Goal: Task Accomplishment & Management: Manage account settings

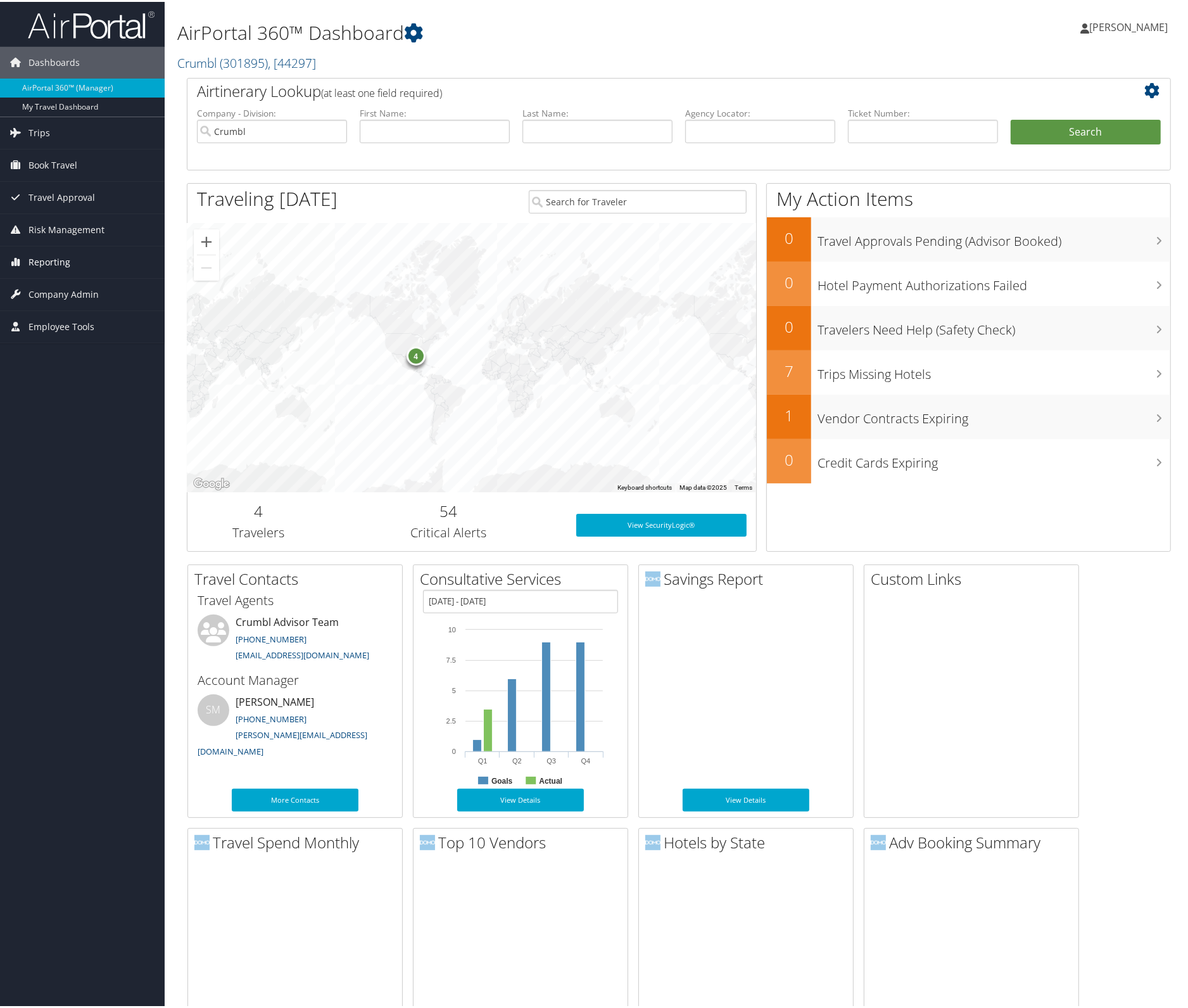
click at [60, 259] on span "Reporting" at bounding box center [49, 261] width 42 height 32
click at [57, 280] on link "Unused Tickets" at bounding box center [82, 285] width 165 height 19
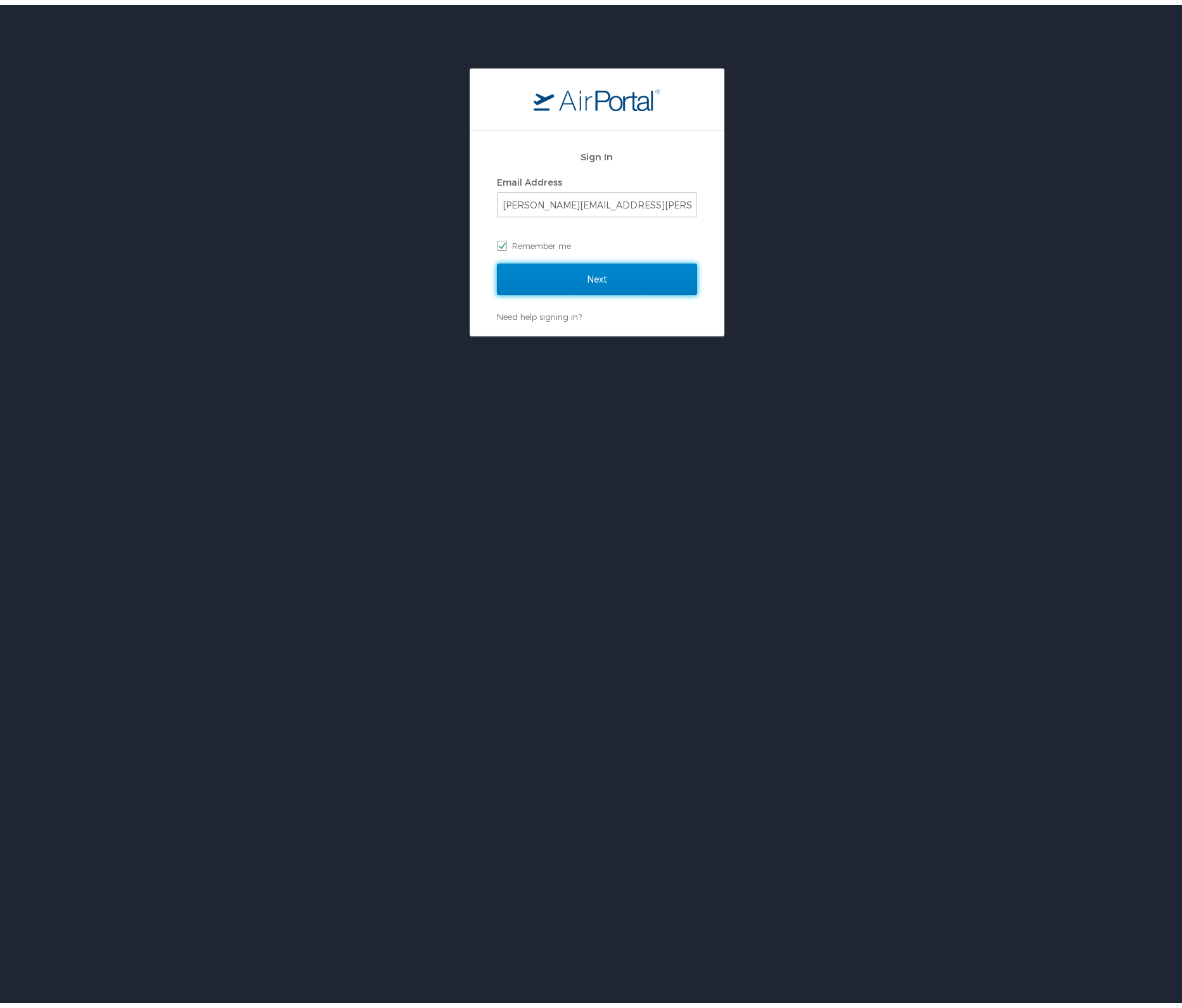
click at [548, 271] on input "Next" at bounding box center [597, 275] width 201 height 32
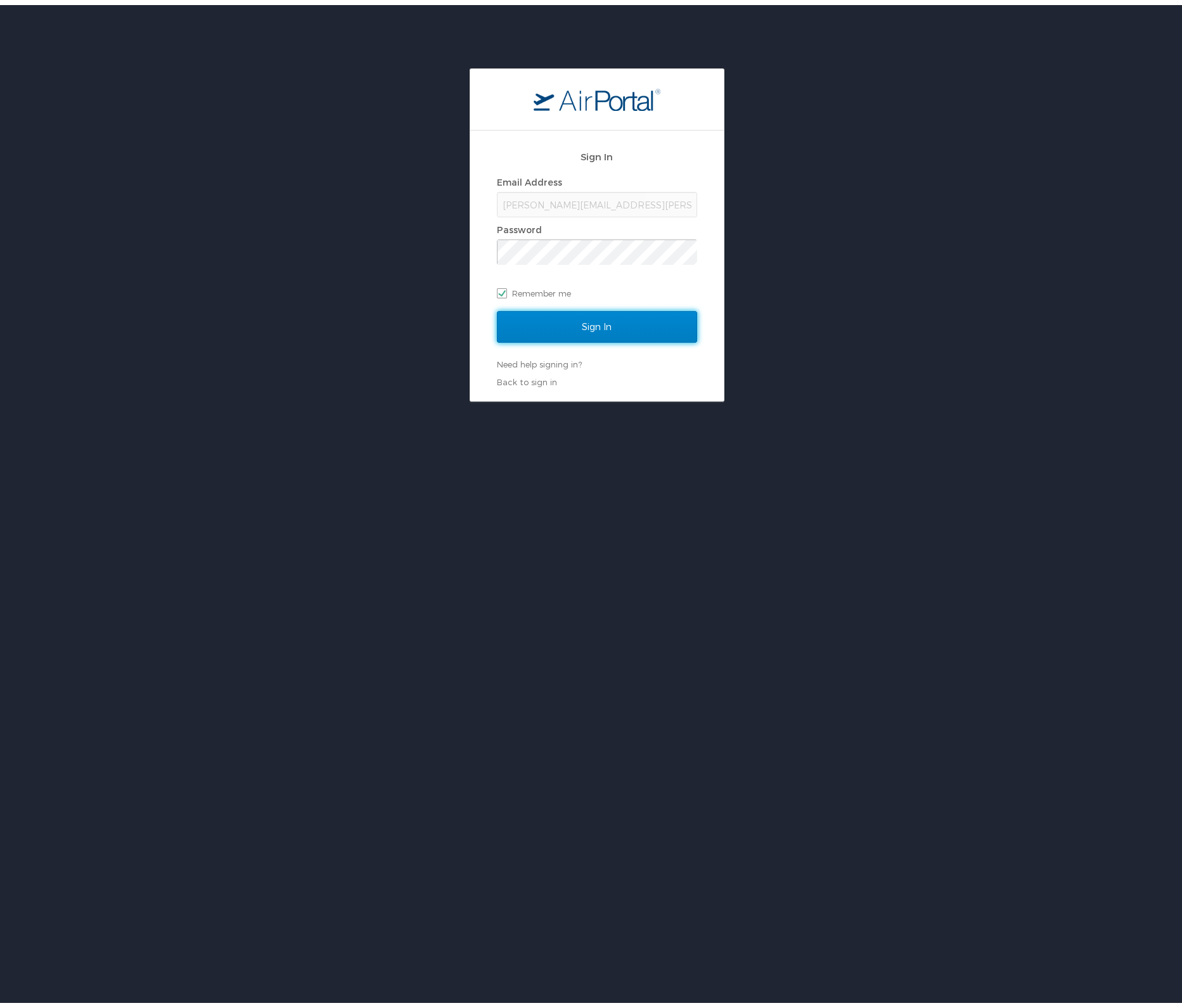
click at [612, 306] on input "Sign In" at bounding box center [597, 322] width 201 height 32
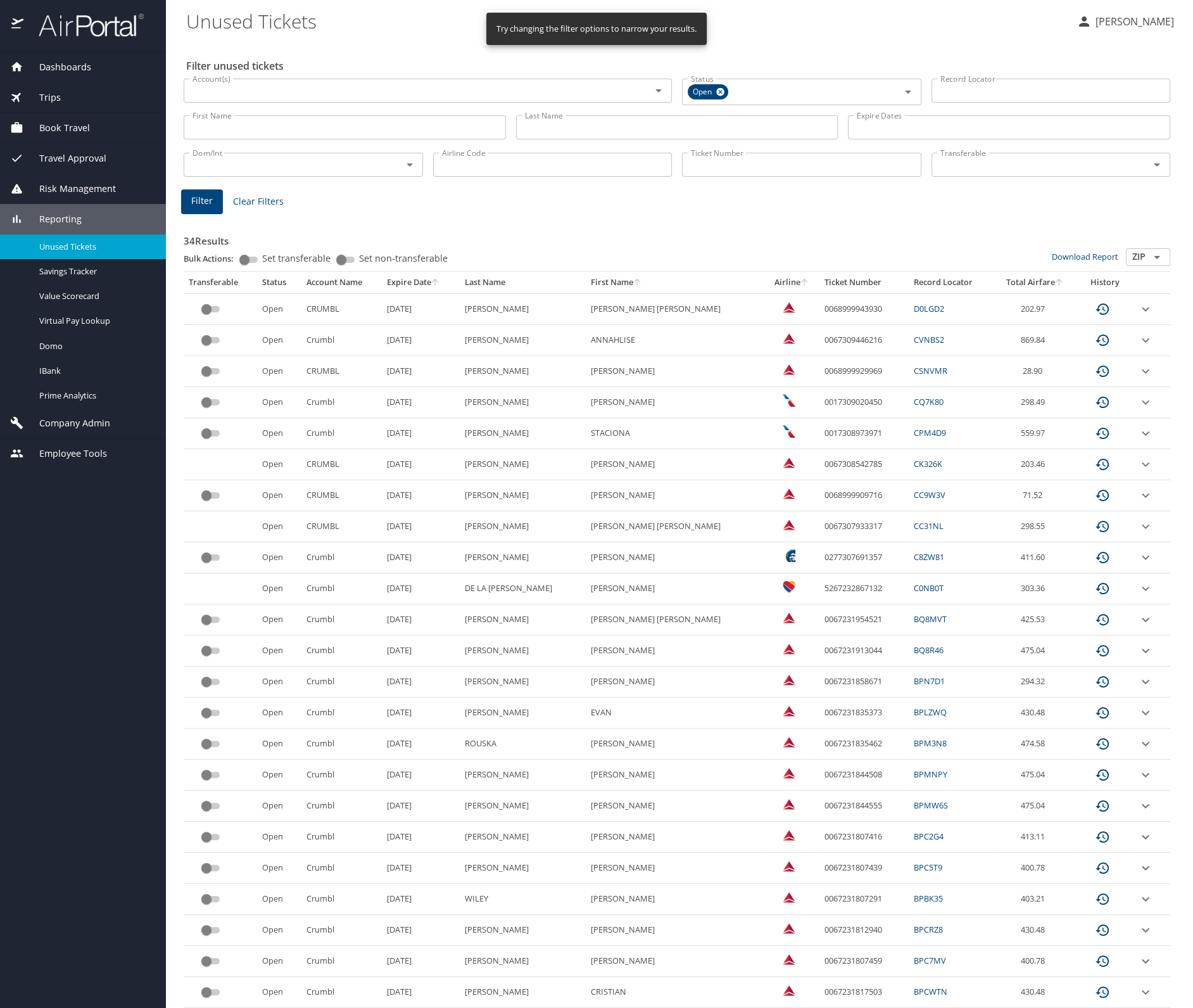
click at [616, 280] on th "First Name" at bounding box center [675, 283] width 178 height 22
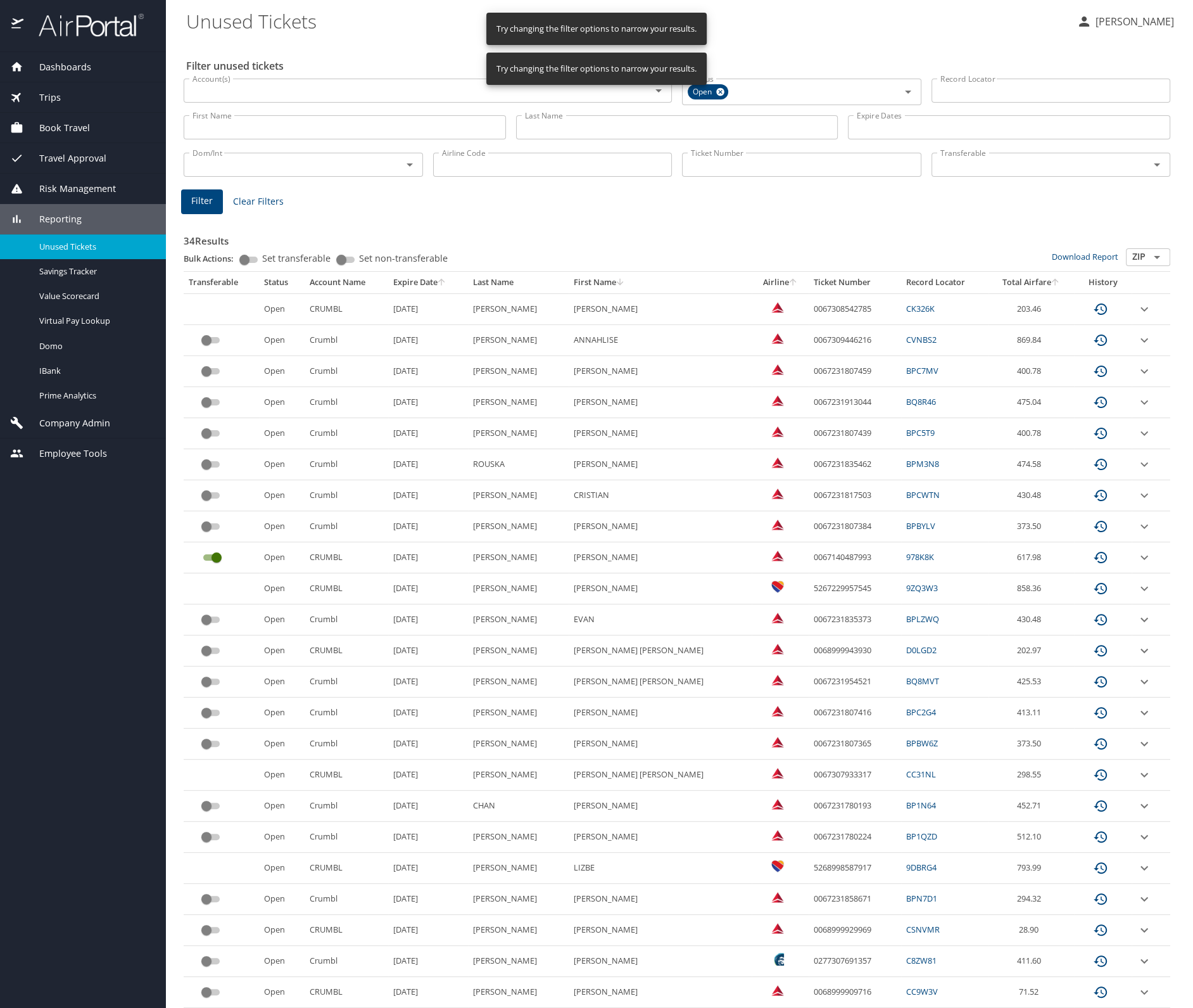
scroll to position [93, 0]
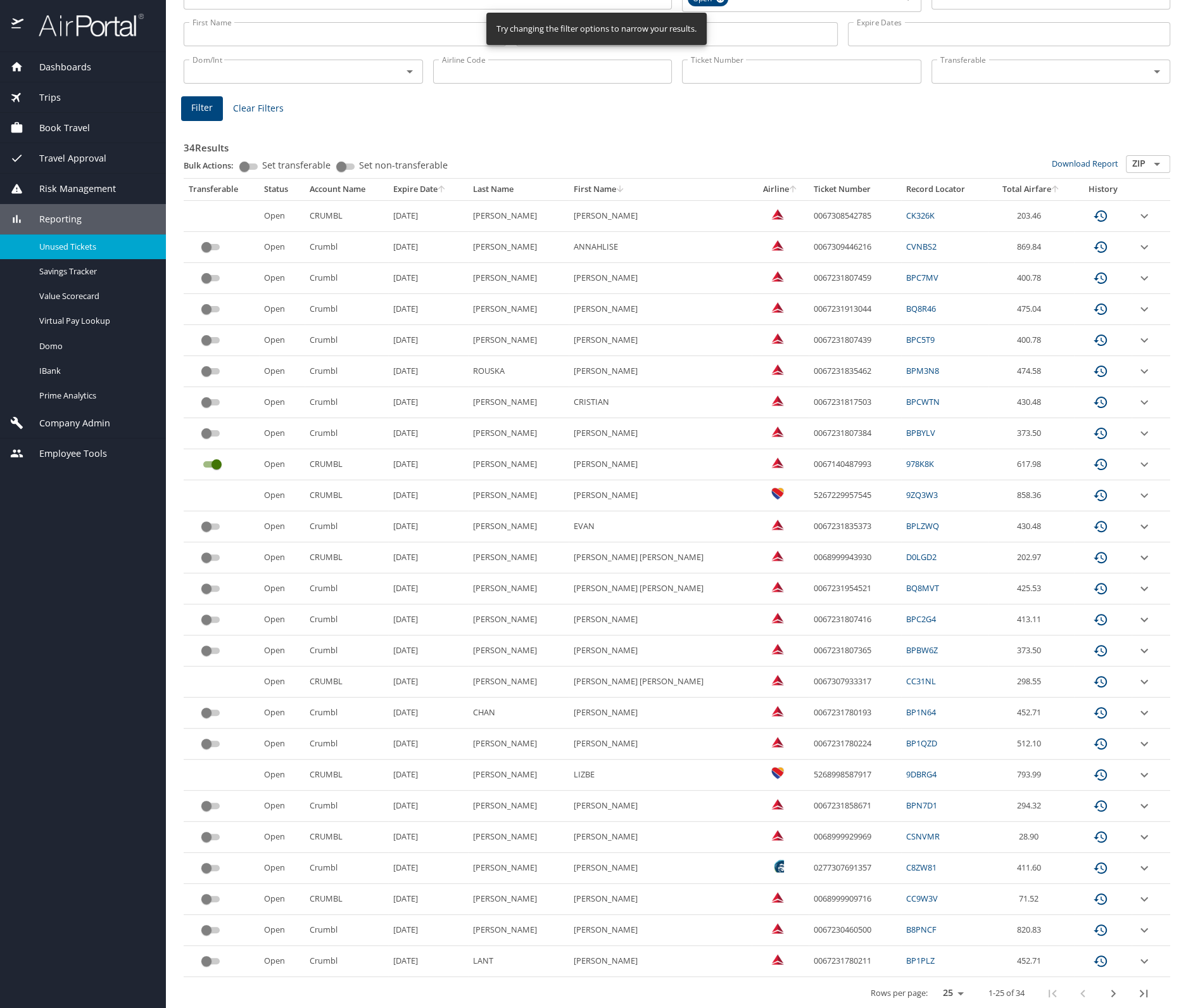
click at [1106, 987] on icon "next page" at bounding box center [1113, 993] width 15 height 15
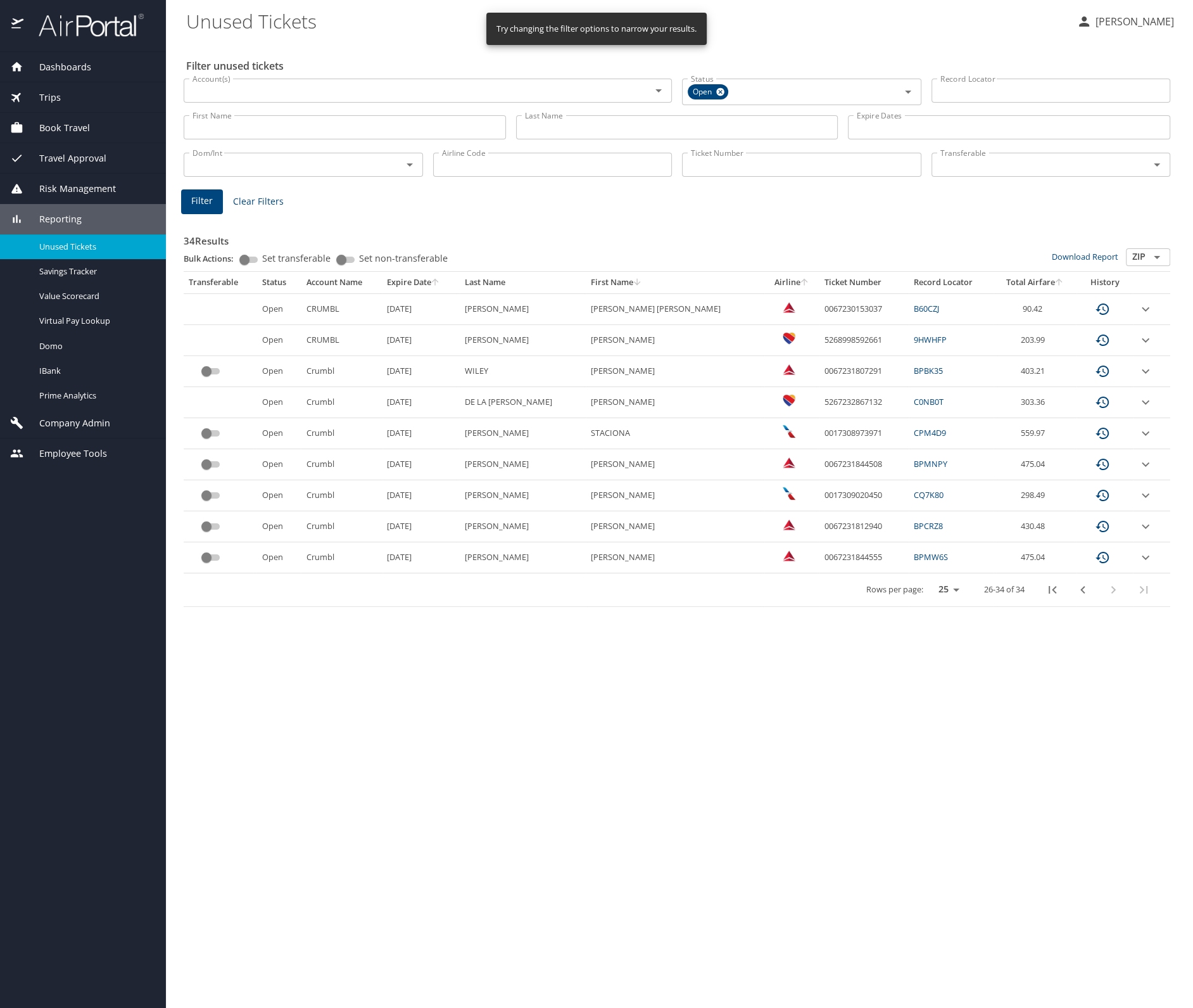
scroll to position [0, 0]
click at [1083, 585] on icon "previous page" at bounding box center [1083, 590] width 15 height 15
